Goal: Transaction & Acquisition: Purchase product/service

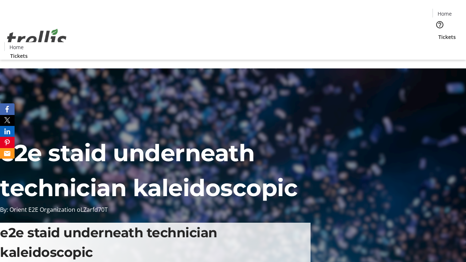
click at [438, 33] on span "Tickets" at bounding box center [446, 37] width 17 height 8
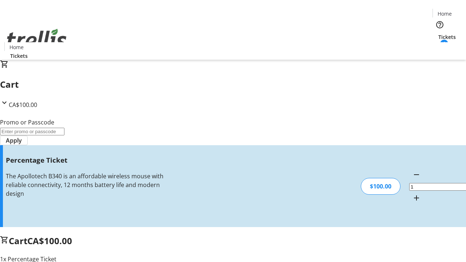
type input "BAR"
